Goal: Complete application form: Complete application form

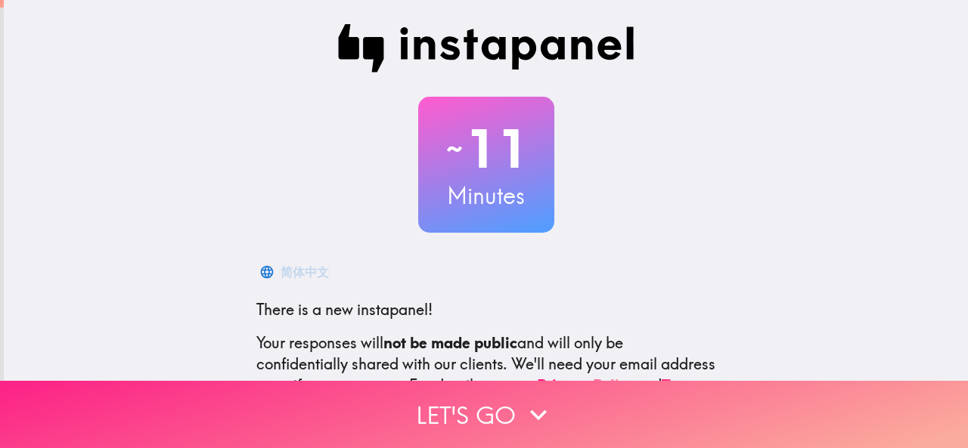
click at [482, 398] on button "Let's go" at bounding box center [484, 414] width 968 height 67
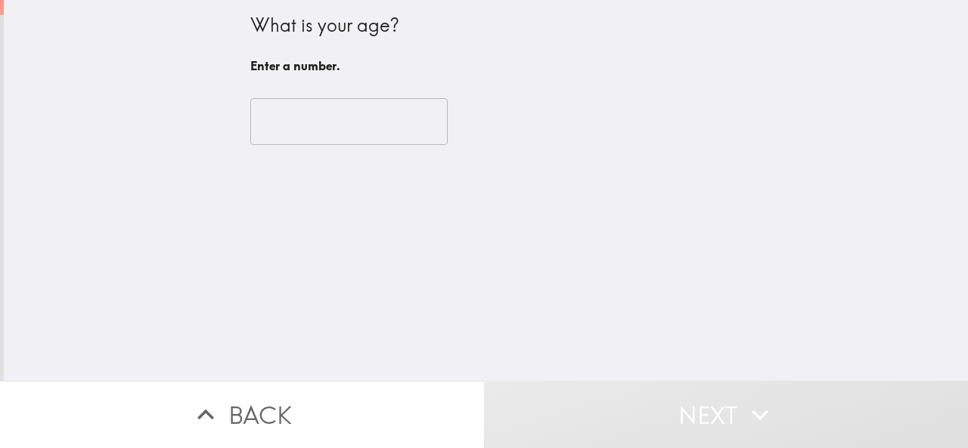
click at [351, 137] on input "number" at bounding box center [348, 121] width 197 height 47
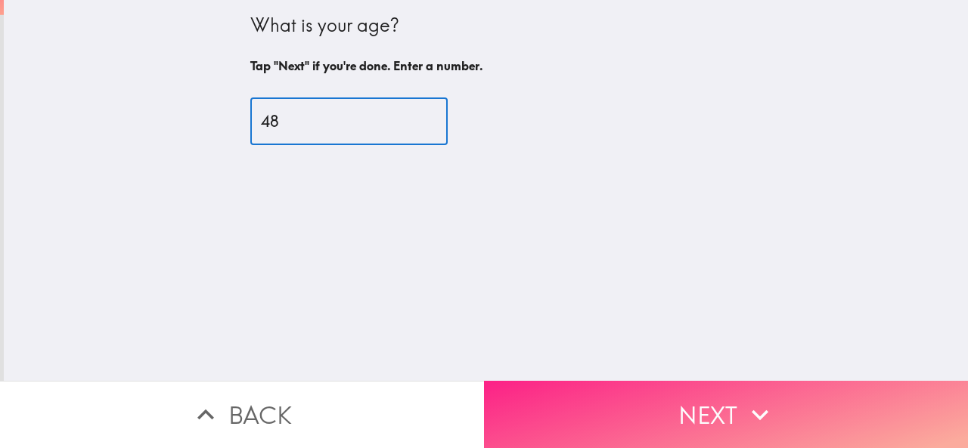
type input "48"
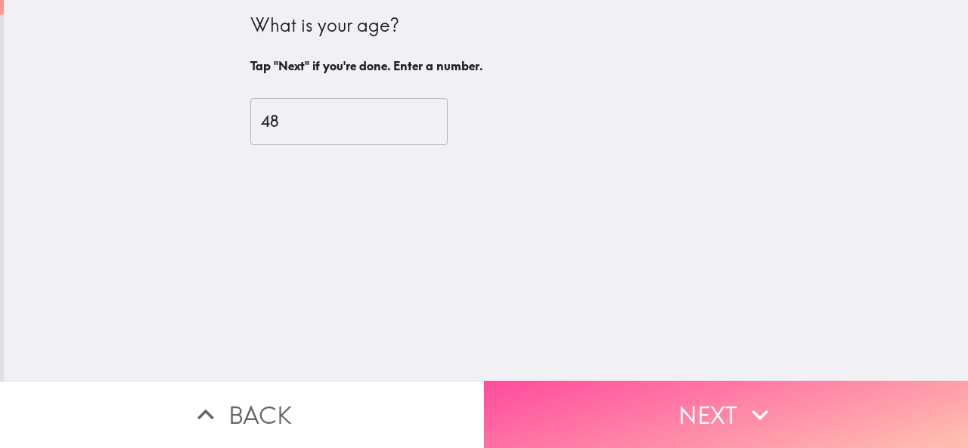
click at [708, 385] on button "Next" at bounding box center [726, 414] width 484 height 67
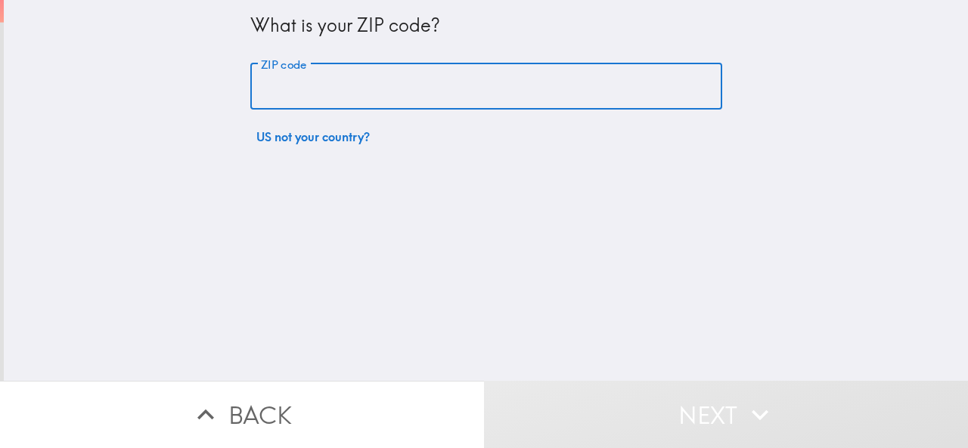
click at [361, 81] on input "ZIP code" at bounding box center [486, 87] width 472 height 47
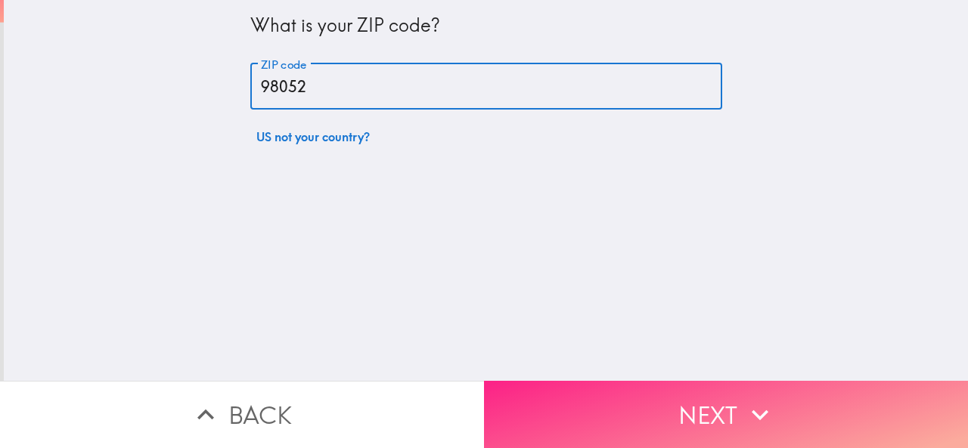
type input "98052"
click at [637, 414] on button "Next" at bounding box center [726, 414] width 484 height 67
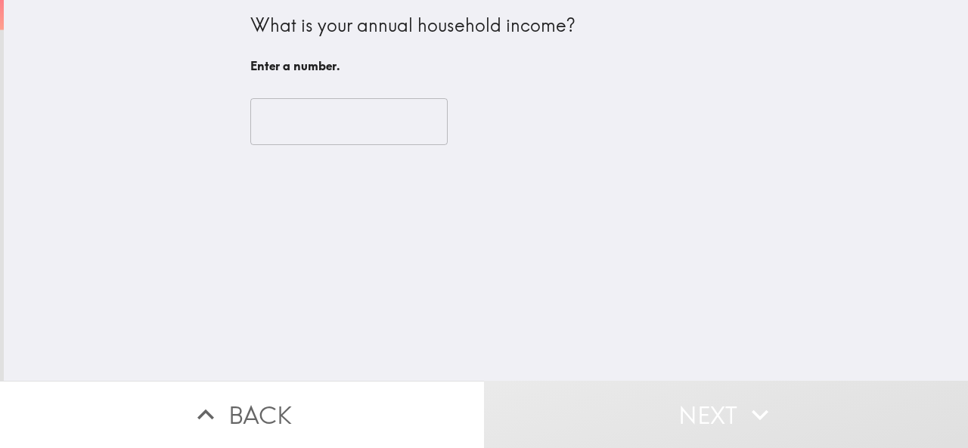
click at [288, 138] on input "number" at bounding box center [348, 121] width 197 height 47
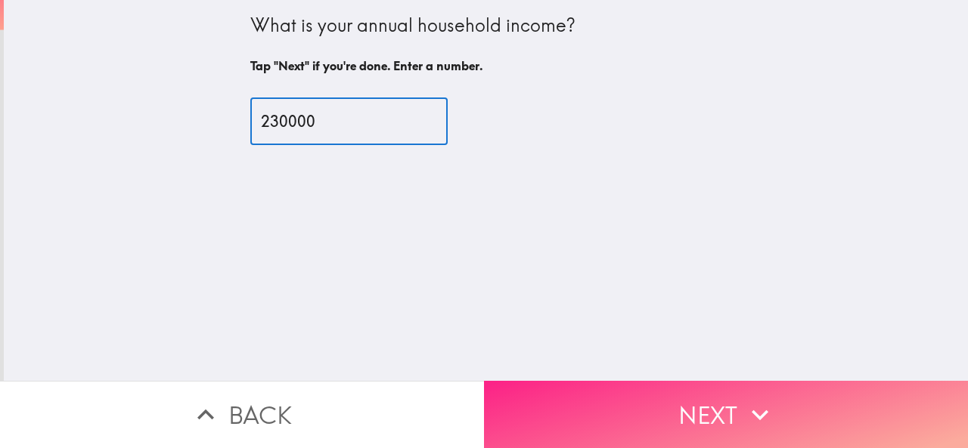
type input "230000"
click at [658, 394] on button "Next" at bounding box center [726, 414] width 484 height 67
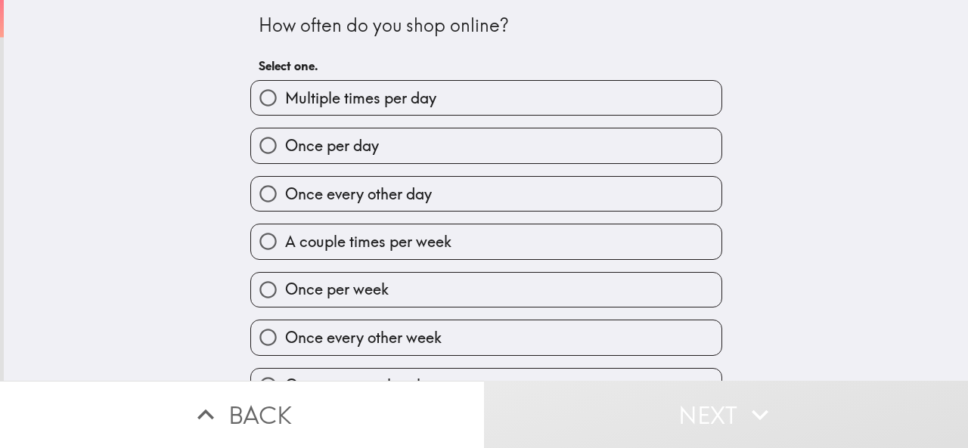
click at [351, 197] on span "Once every other day" at bounding box center [358, 194] width 147 height 21
click at [285, 197] on input "Once every other day" at bounding box center [268, 194] width 34 height 34
radio input "true"
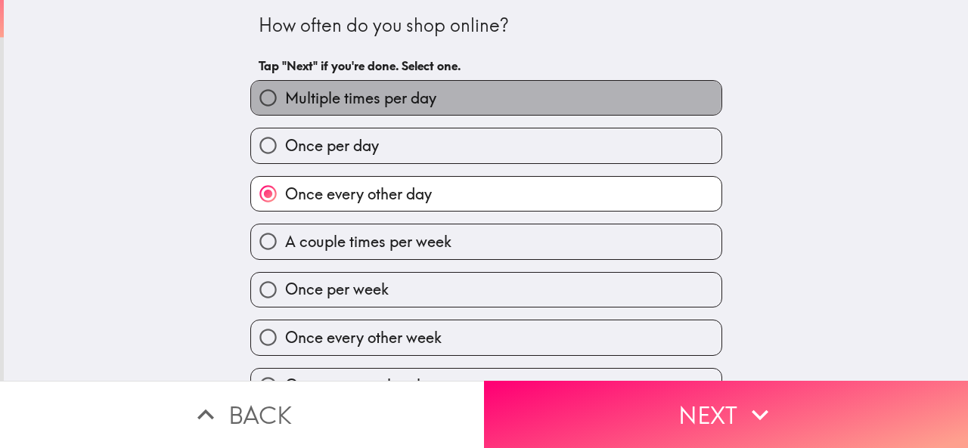
click at [314, 93] on span "Multiple times per day" at bounding box center [360, 98] width 151 height 21
click at [285, 93] on input "Multiple times per day" at bounding box center [268, 98] width 34 height 34
radio input "true"
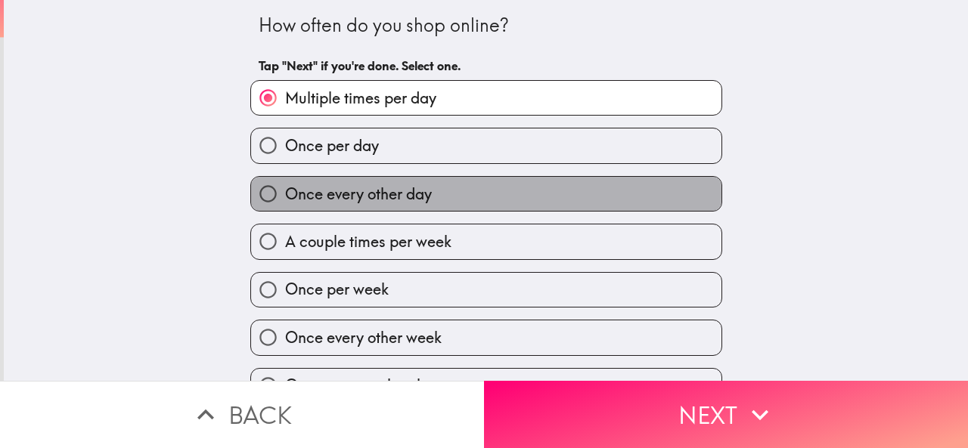
click at [328, 196] on span "Once every other day" at bounding box center [358, 194] width 147 height 21
click at [285, 196] on input "Once every other day" at bounding box center [268, 194] width 34 height 34
radio input "true"
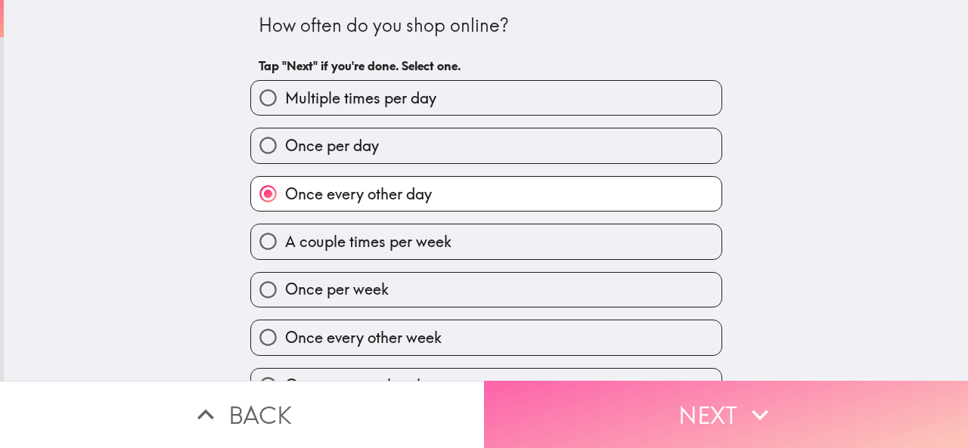
click at [630, 403] on button "Next" at bounding box center [726, 414] width 484 height 67
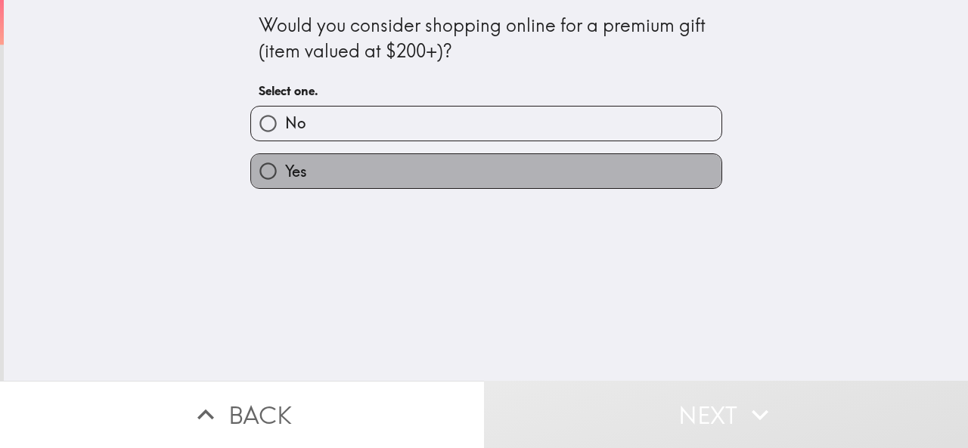
click at [308, 178] on label "Yes" at bounding box center [486, 171] width 470 height 34
click at [285, 178] on input "Yes" at bounding box center [268, 171] width 34 height 34
radio input "true"
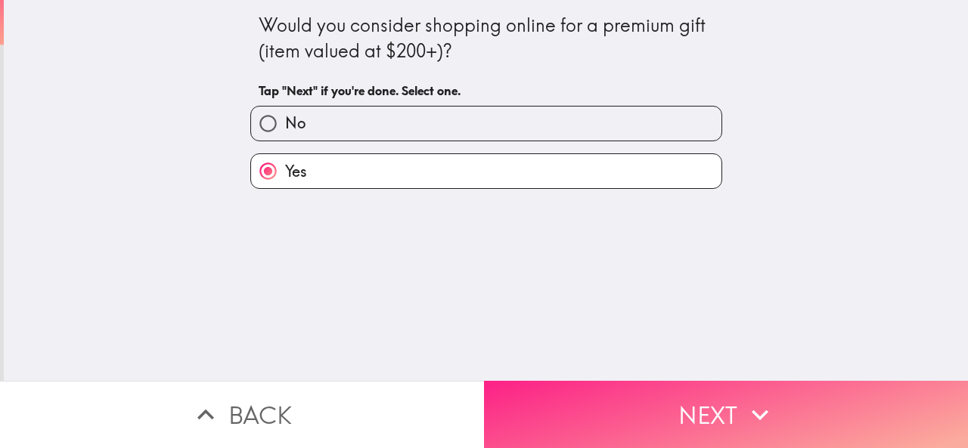
click at [581, 390] on button "Next" at bounding box center [726, 414] width 484 height 67
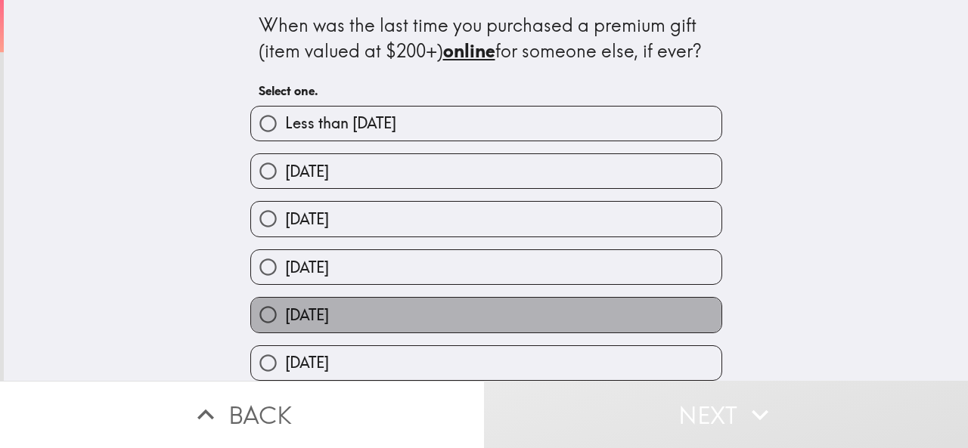
click at [329, 315] on span "[DATE]" at bounding box center [307, 315] width 44 height 21
click at [285, 315] on input "[DATE]" at bounding box center [268, 315] width 34 height 34
radio input "true"
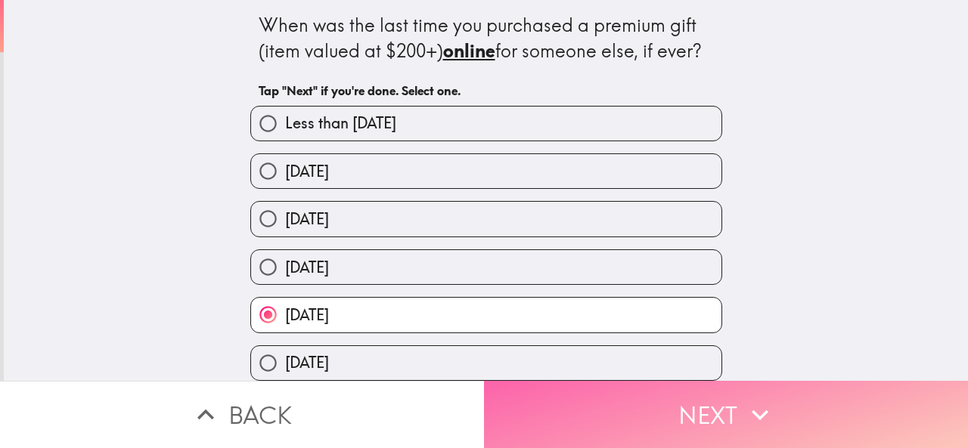
click at [561, 390] on button "Next" at bounding box center [726, 414] width 484 height 67
